Goal: Transaction & Acquisition: Purchase product/service

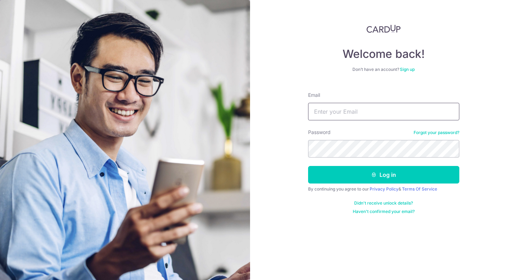
click at [358, 115] on input "Email" at bounding box center [383, 112] width 151 height 18
type input "[EMAIL_ADDRESS][DOMAIN_NAME]"
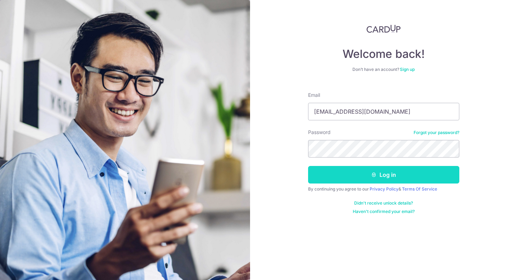
click at [371, 177] on icon "submit" at bounding box center [374, 175] width 6 height 6
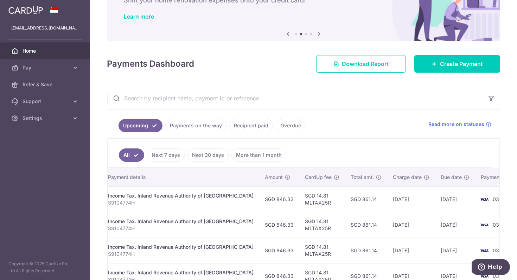
scroll to position [48, 0]
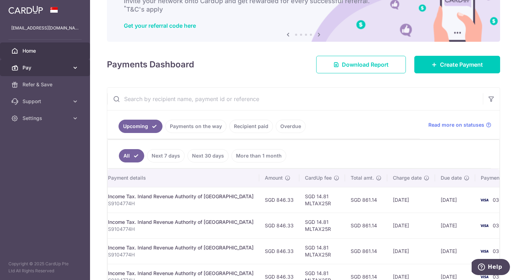
click at [60, 68] on span "Pay" at bounding box center [45, 67] width 46 height 7
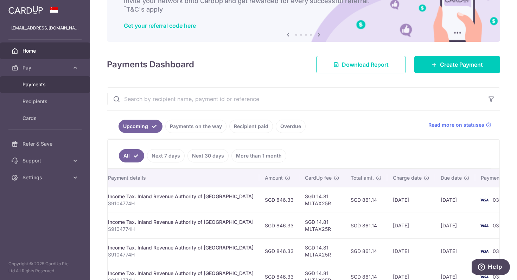
click at [50, 83] on span "Payments" at bounding box center [45, 84] width 46 height 7
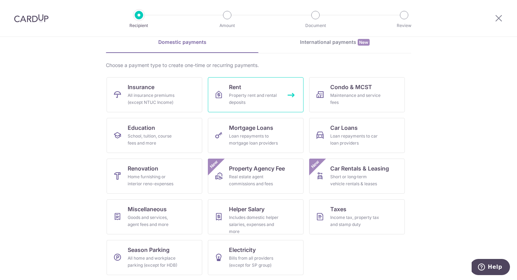
scroll to position [34, 0]
click at [307, 57] on div "Domestic payments International payments New Choose a payment type to create on…" at bounding box center [258, 159] width 305 height 242
click at [315, 45] on link "International payments New" at bounding box center [334, 45] width 153 height 14
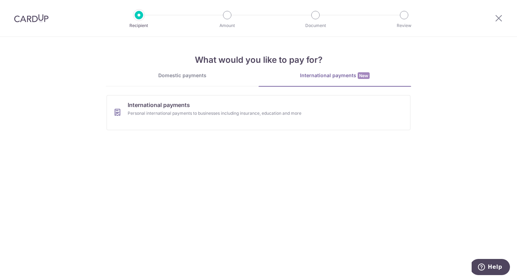
scroll to position [0, 0]
click at [212, 110] on div "Personal international payments to businesses including insurance, education an…" at bounding box center [249, 113] width 243 height 7
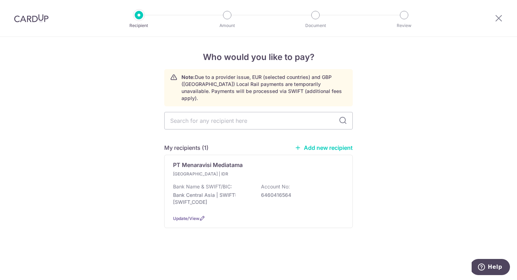
click at [312, 144] on link "Add new recipient" at bounding box center [323, 147] width 58 height 7
select select
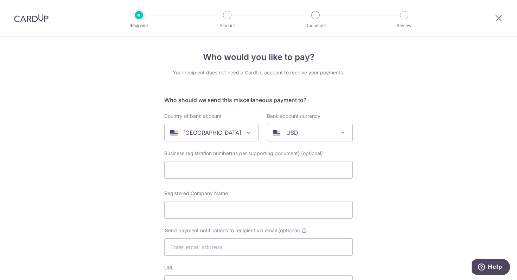
click at [229, 131] on div "United States" at bounding box center [205, 133] width 71 height 8
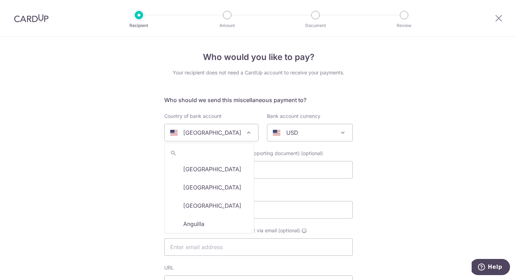
scroll to position [2155, 0]
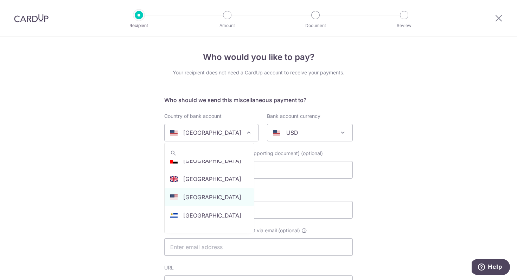
type input "B"
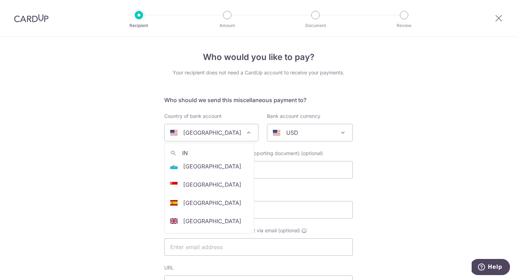
scroll to position [0, 0]
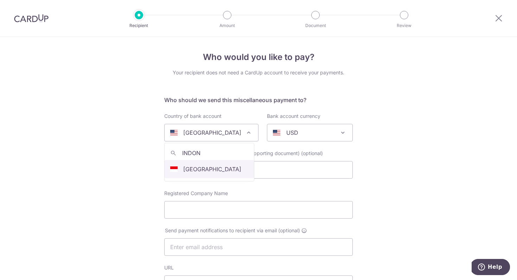
type input "INDON"
select select "101"
select select "Indonesia"
select select
click at [297, 137] on div "AUD" at bounding box center [304, 133] width 63 height 8
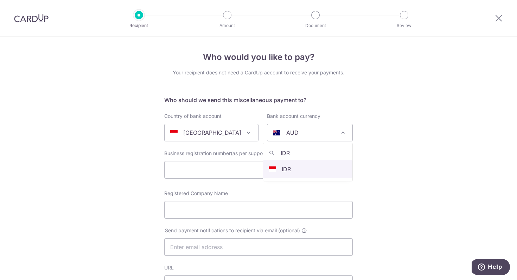
type input "IDR"
select select "9"
click at [268, 164] on input "text" at bounding box center [258, 170] width 188 height 18
click at [276, 216] on input "Registered Company Name" at bounding box center [258, 210] width 188 height 18
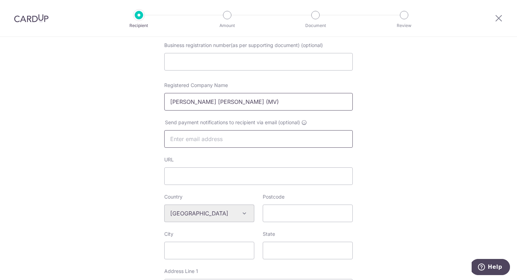
scroll to position [112, 0]
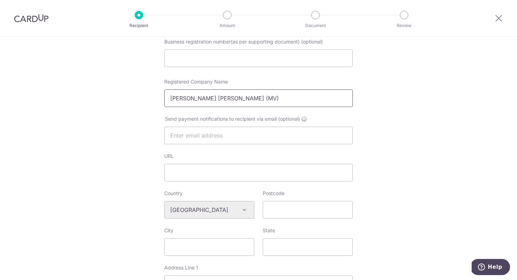
type input "Maria Vanessa (MV)"
click at [465, 170] on div "Who would you like to pay? Your recipient does not need a CardUp account to rec…" at bounding box center [258, 220] width 517 height 590
click at [322, 133] on input "text" at bounding box center [258, 136] width 188 height 18
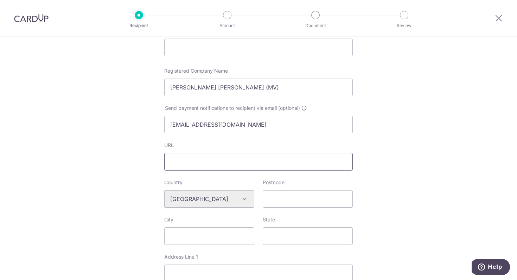
scroll to position [117, 0]
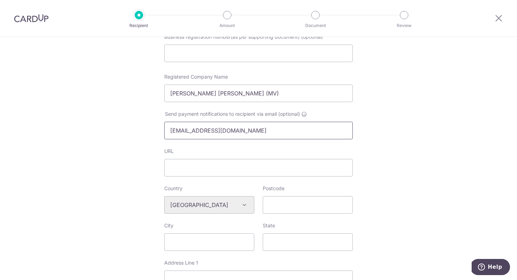
click at [252, 128] on input "mariavnessa@live.com" at bounding box center [258, 131] width 188 height 18
type input "m"
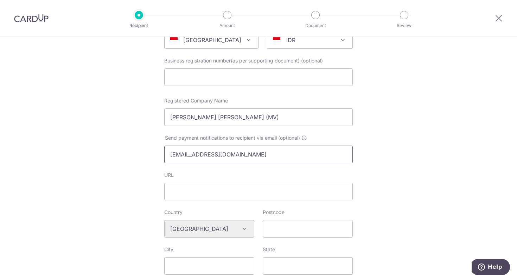
scroll to position [91, 0]
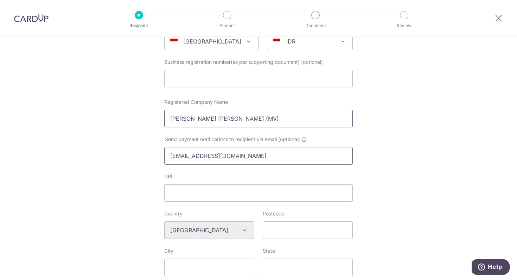
type input "mvbehindthewed@gmail.com"
click at [255, 121] on input "Maria Vanessa (MV)" at bounding box center [258, 119] width 188 height 18
type input "M"
type input "MV Behind The Wed"
click at [306, 198] on input "URL" at bounding box center [258, 193] width 188 height 18
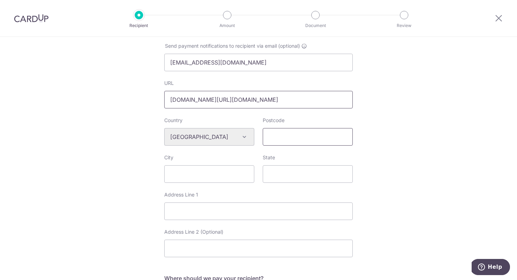
scroll to position [186, 0]
type input "www.instagram.com/mv.behindthewed/?hl=en"
click at [307, 138] on input "Postcode" at bounding box center [308, 136] width 90 height 18
click at [282, 136] on input "Postcode" at bounding box center [308, 136] width 90 height 18
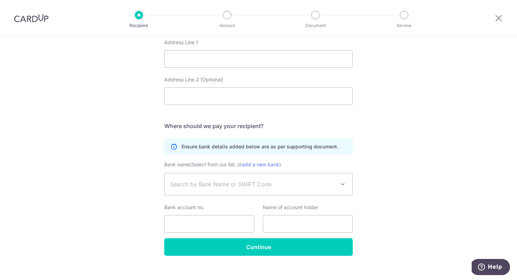
scroll to position [346, 0]
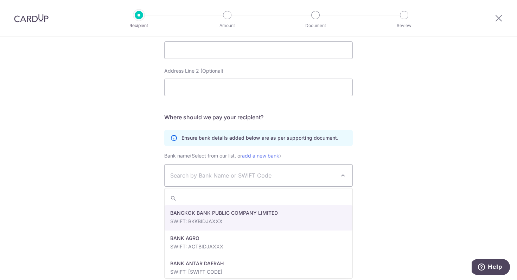
click at [225, 183] on span "Search by Bank Name or SWIFT Code" at bounding box center [258, 176] width 188 height 22
type input "bank cen"
select select "22496"
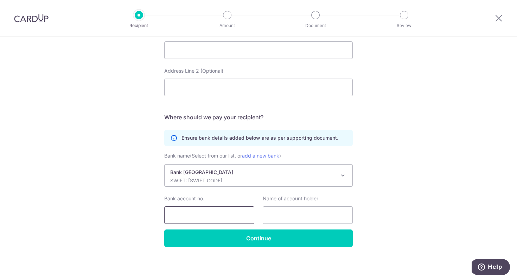
click at [226, 220] on input "Bank account no." at bounding box center [209, 216] width 90 height 18
type input "2533347606"
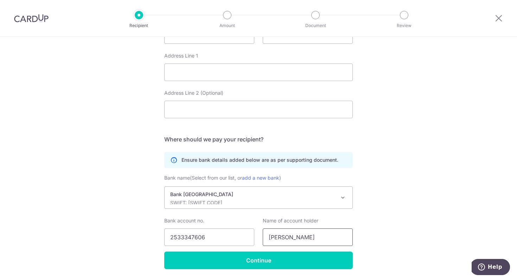
scroll to position [316, 0]
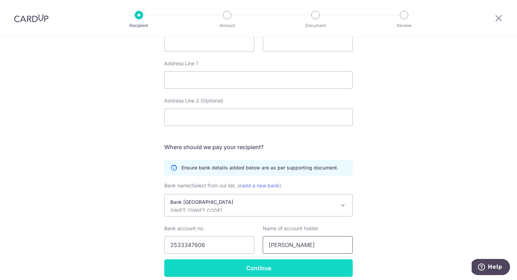
type input "Maria"
click at [265, 267] on input "Continue" at bounding box center [258, 269] width 188 height 18
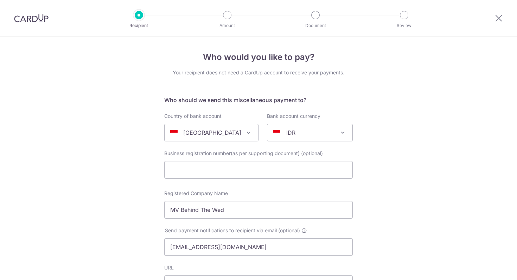
select select "22496"
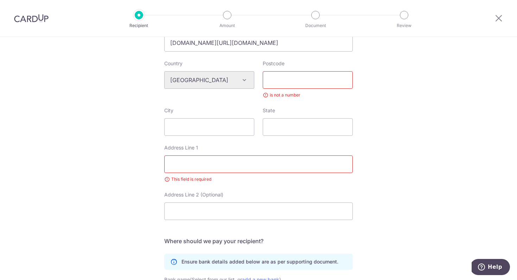
scroll to position [228, 0]
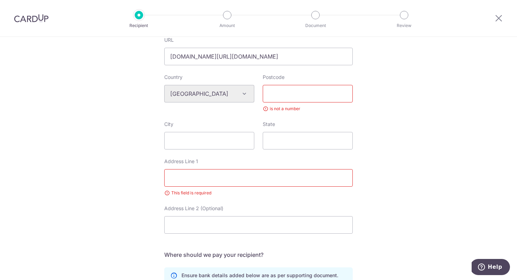
click at [295, 90] on input "Postcode" at bounding box center [308, 94] width 90 height 18
type input "80364"
click at [272, 182] on input "Address Line 1" at bounding box center [258, 178] width 188 height 18
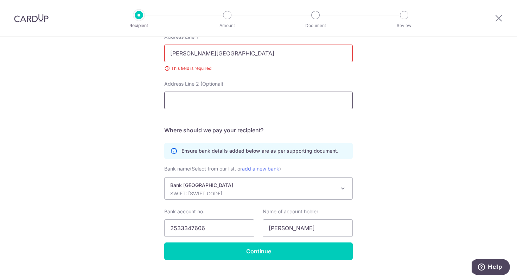
scroll to position [366, 0]
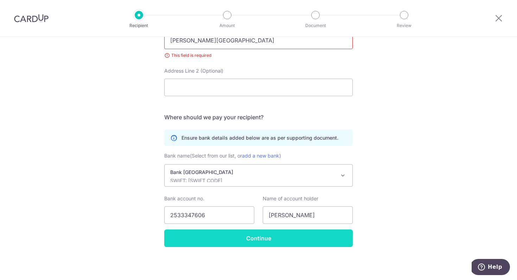
type input "Jl Raya Uluwatu Banjar Dinas Karang"
click at [305, 238] on input "Continue" at bounding box center [258, 239] width 188 height 18
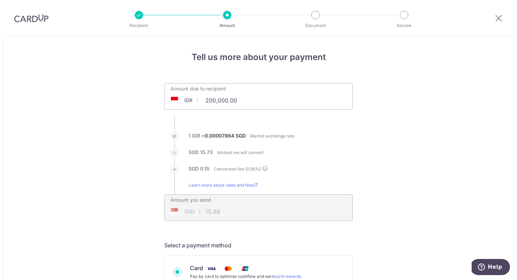
click at [225, 96] on input "200,000.00" at bounding box center [218, 100] width 109 height 16
click at [228, 101] on input "200,000.00" at bounding box center [218, 100] width 109 height 16
type input "2,250,000.00"
type input "178.64"
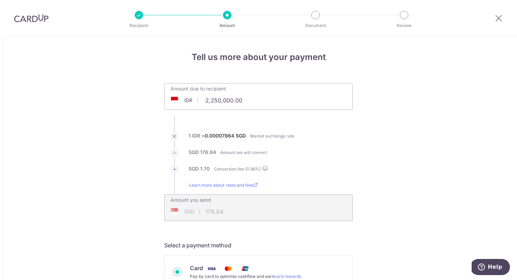
click at [277, 198] on div "Amount you send SGD 178.64 178.64" at bounding box center [258, 203] width 188 height 17
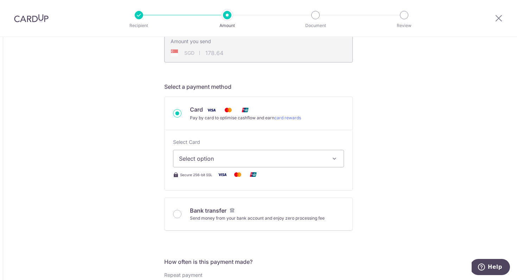
scroll to position [169, 0]
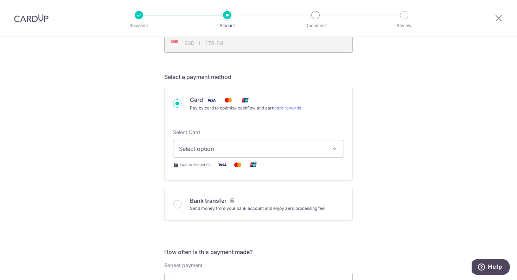
click at [309, 145] on span "Select option" at bounding box center [252, 149] width 146 height 8
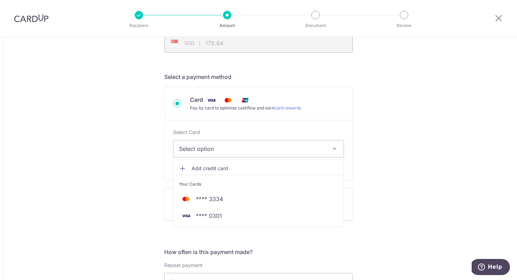
click at [404, 111] on div "Tell us more about your payment Amount due to recipient IDR 2,250,000.00 225000…" at bounding box center [258, 282] width 517 height 829
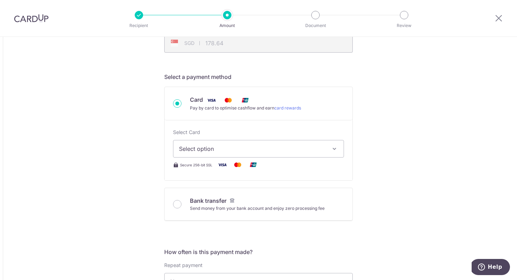
click at [210, 147] on span "Select option" at bounding box center [252, 149] width 146 height 8
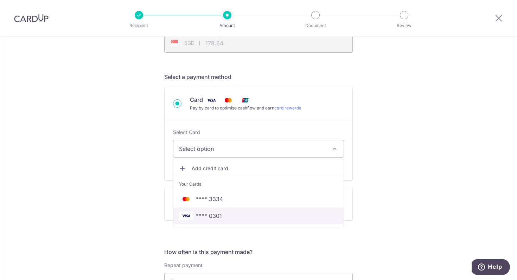
click at [215, 211] on link "**** 0301" at bounding box center [258, 216] width 170 height 17
type input "2,250,000.00"
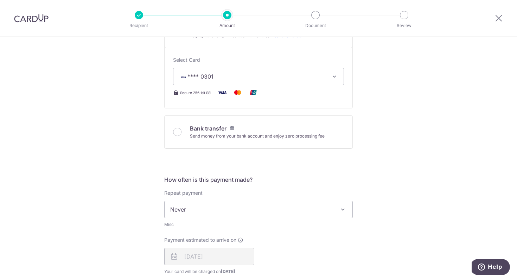
scroll to position [242, 0]
click at [215, 209] on span "Never" at bounding box center [258, 208] width 188 height 17
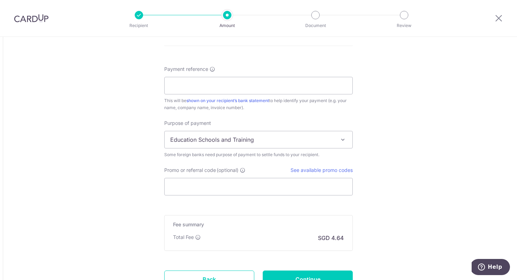
scroll to position [537, 0]
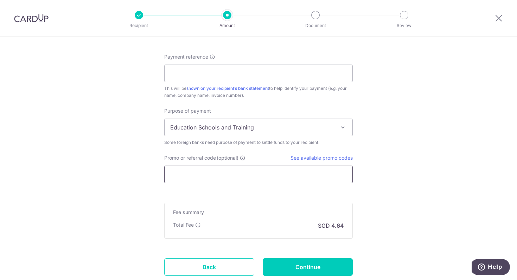
click at [208, 175] on input "Promo or referral code (optional)" at bounding box center [258, 175] width 188 height 18
paste input "GLOBE185"
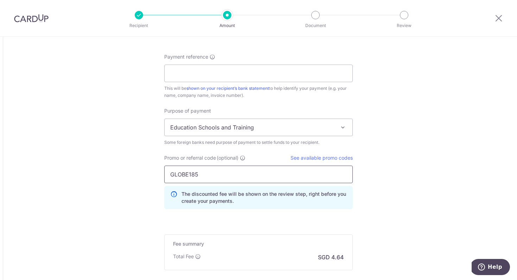
type input "GLOBE185"
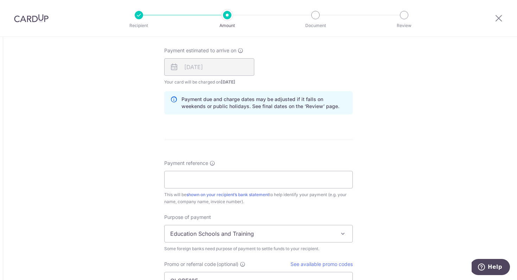
scroll to position [437, 0]
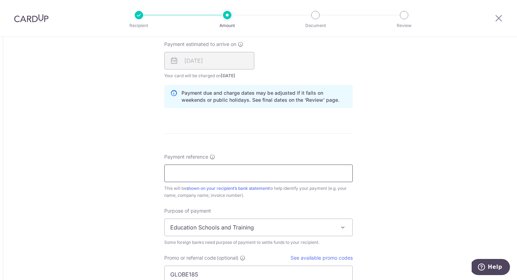
click at [246, 170] on input "Payment reference" at bounding box center [258, 174] width 188 height 18
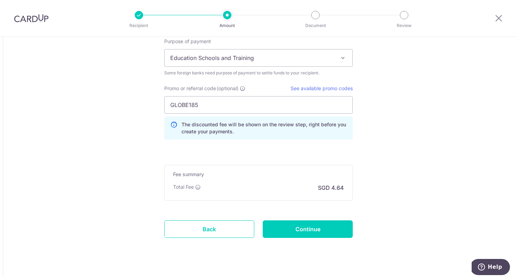
scroll to position [608, 0]
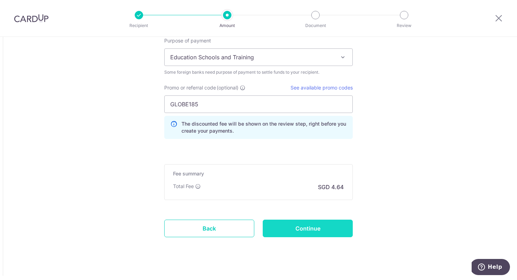
type input "Xue Ian & Shalyn content creator"
click at [302, 225] on input "Continue" at bounding box center [308, 229] width 90 height 18
type input "Create Schedule"
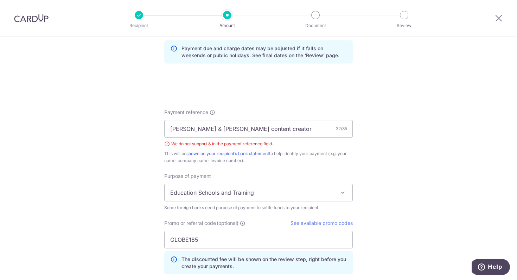
scroll to position [479, 0]
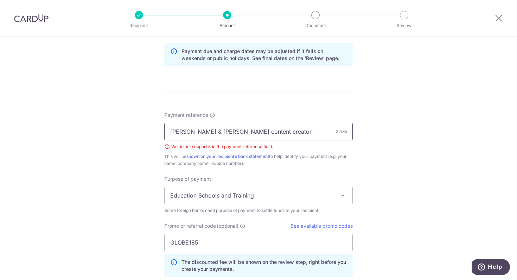
click at [194, 130] on input "[PERSON_NAME] & [PERSON_NAME] content creator" at bounding box center [258, 132] width 188 height 18
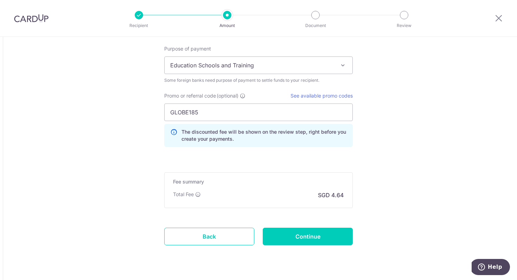
scroll to position [612, 0]
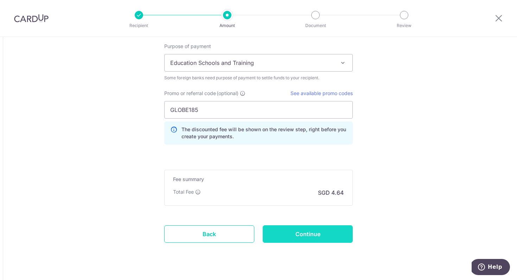
type input "[PERSON_NAME] content creator"
click at [312, 235] on input "Continue" at bounding box center [308, 235] width 90 height 18
type input "Create Schedule"
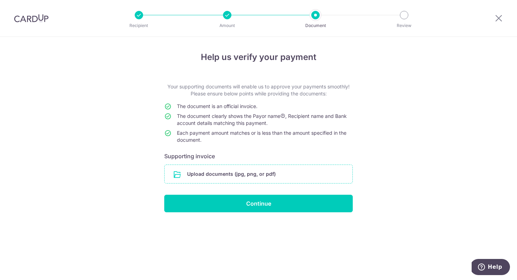
click at [289, 174] on input "file" at bounding box center [258, 174] width 188 height 18
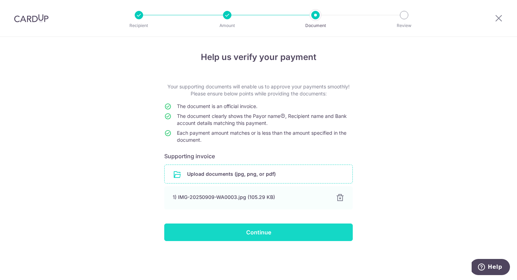
click at [295, 236] on input "Continue" at bounding box center [258, 233] width 188 height 18
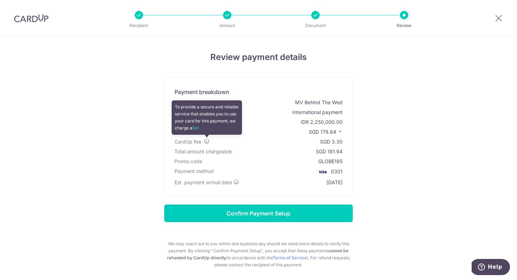
click at [206, 142] on icon at bounding box center [207, 141] width 6 height 6
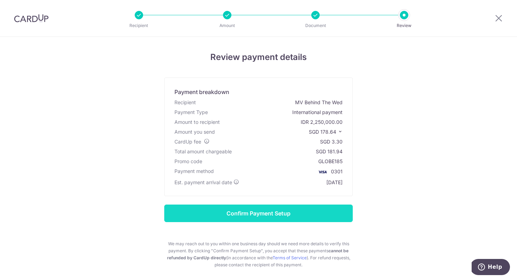
click at [287, 216] on input "Confirm Payment Setup" at bounding box center [258, 214] width 188 height 18
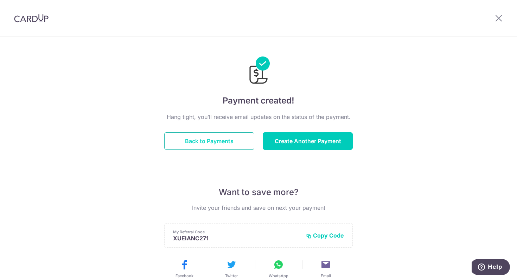
click at [240, 141] on button "Back to Payments" at bounding box center [209, 141] width 90 height 18
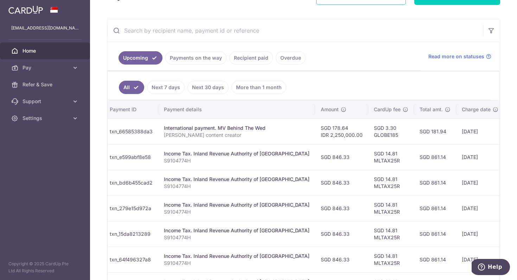
scroll to position [98, 0]
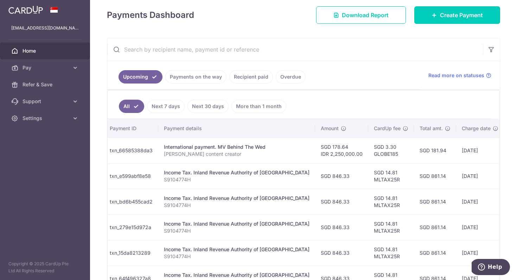
click at [253, 77] on link "Recipient paid" at bounding box center [251, 76] width 44 height 13
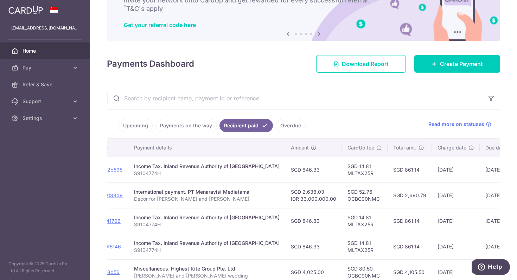
scroll to position [0, 117]
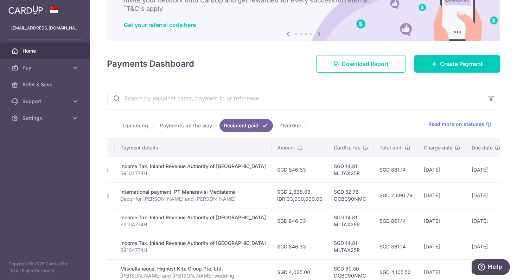
click at [148, 126] on link "Upcoming" at bounding box center [135, 125] width 34 height 13
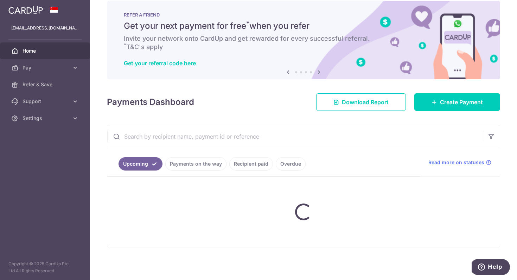
scroll to position [49, 0]
